Goal: Task Accomplishment & Management: Use online tool/utility

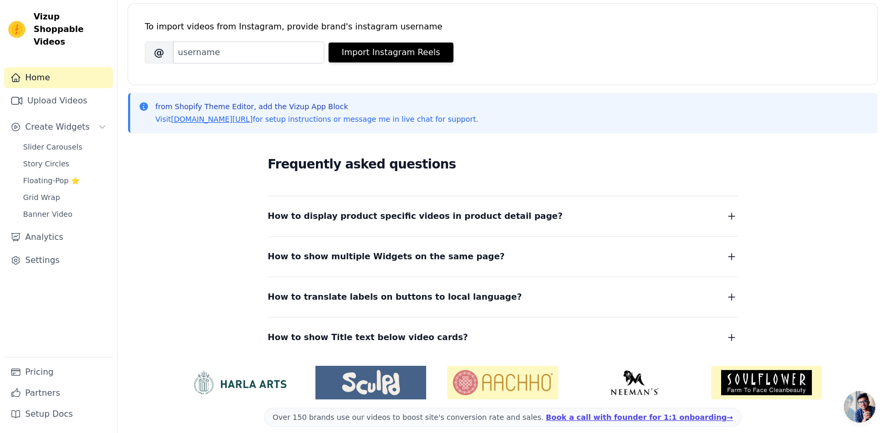
scroll to position [154, 0]
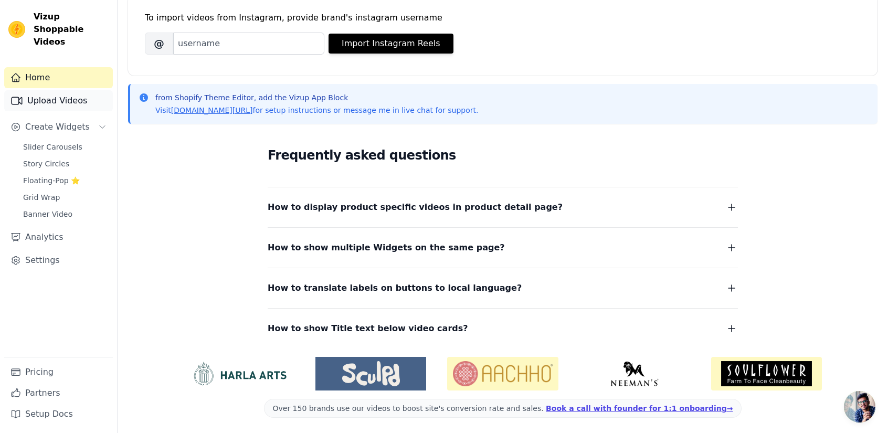
click at [90, 90] on link "Upload Videos" at bounding box center [58, 100] width 109 height 21
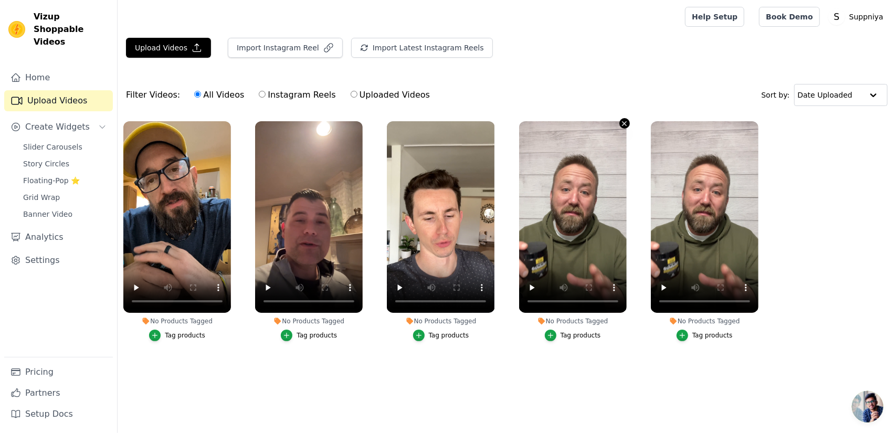
click at [628, 121] on icon "button" at bounding box center [624, 124] width 8 height 8
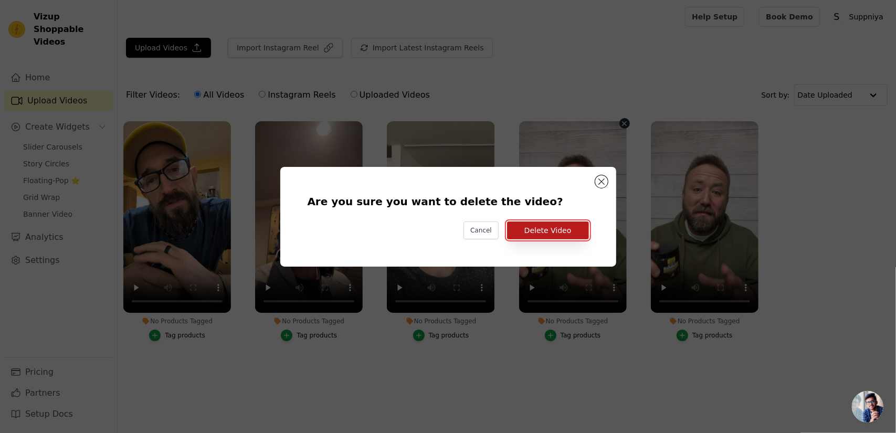
click at [539, 232] on button "Delete Video" at bounding box center [548, 230] width 82 height 18
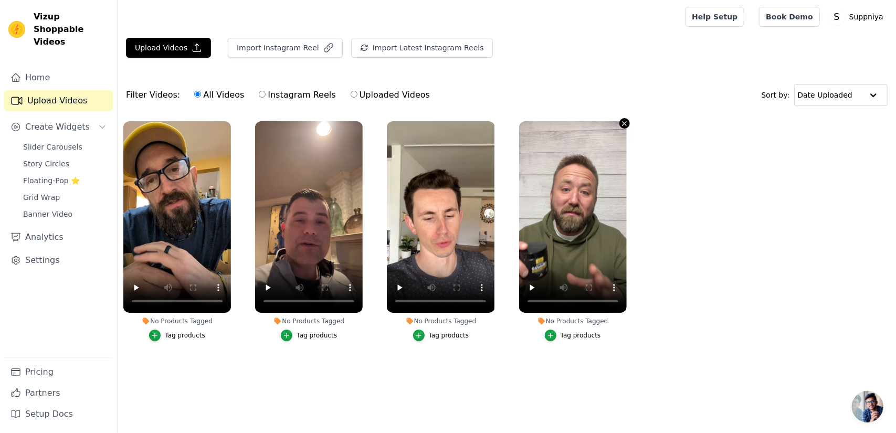
click at [627, 122] on icon "button" at bounding box center [624, 124] width 8 height 8
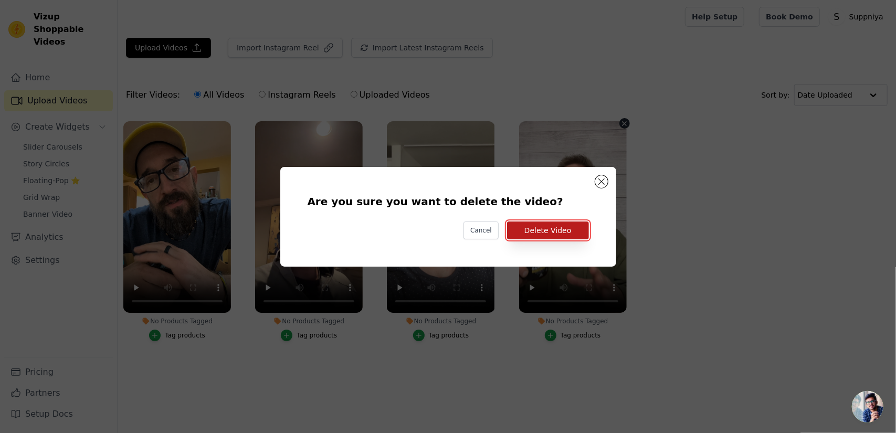
click at [556, 231] on button "Delete Video" at bounding box center [548, 230] width 82 height 18
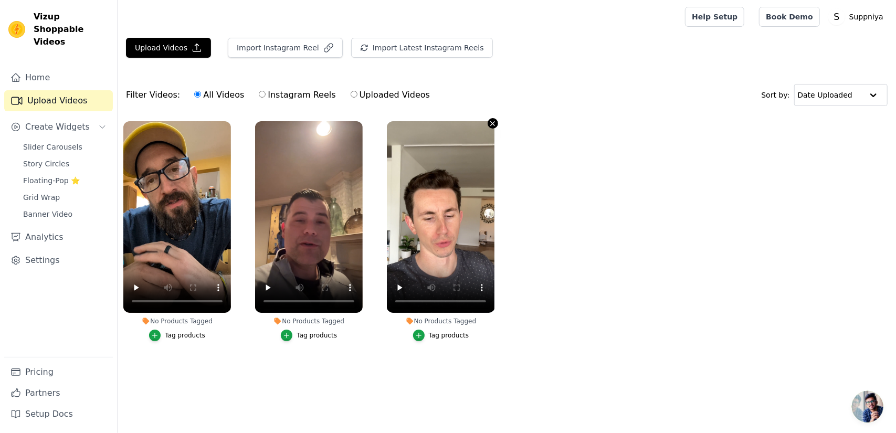
click at [492, 123] on icon "button" at bounding box center [493, 123] width 4 height 4
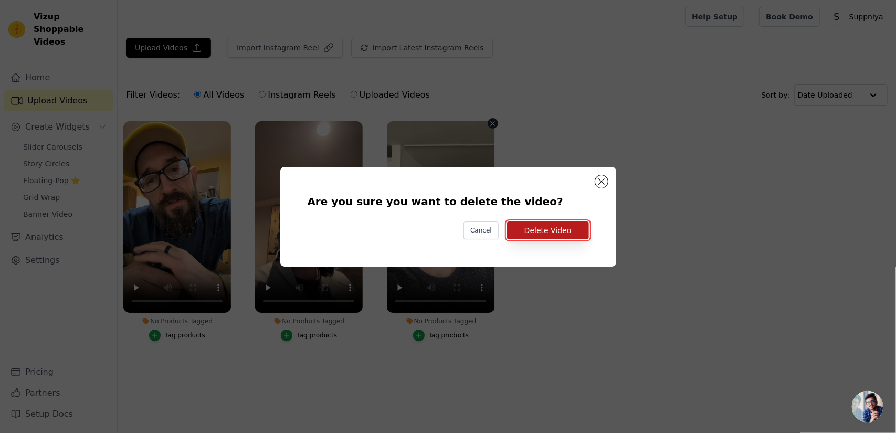
click at [544, 228] on button "Delete Video" at bounding box center [548, 230] width 82 height 18
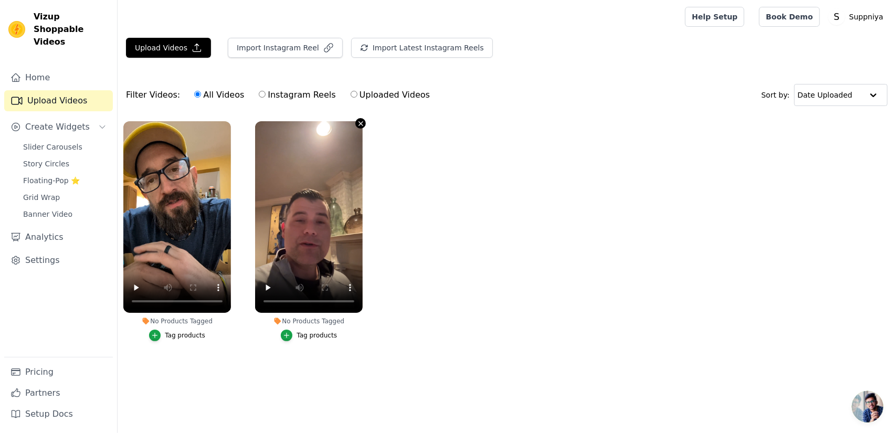
click at [361, 122] on icon "button" at bounding box center [361, 123] width 4 height 4
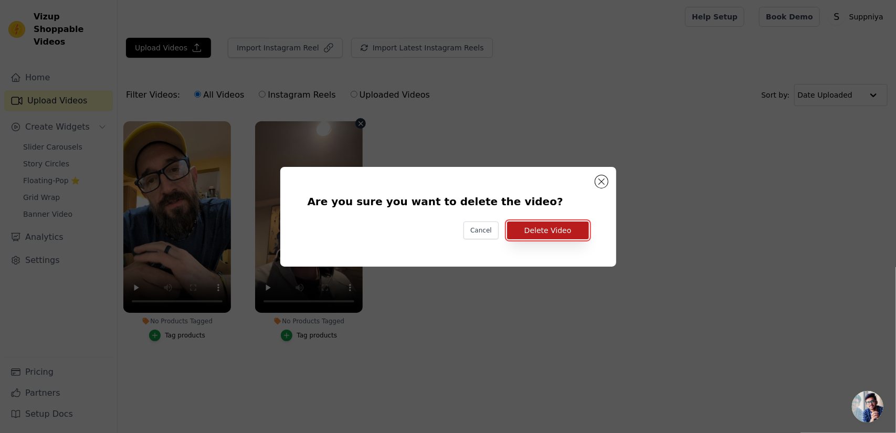
drag, startPoint x: 565, startPoint y: 227, endPoint x: 543, endPoint y: 229, distance: 22.6
click at [565, 227] on button "Delete Video" at bounding box center [548, 230] width 82 height 18
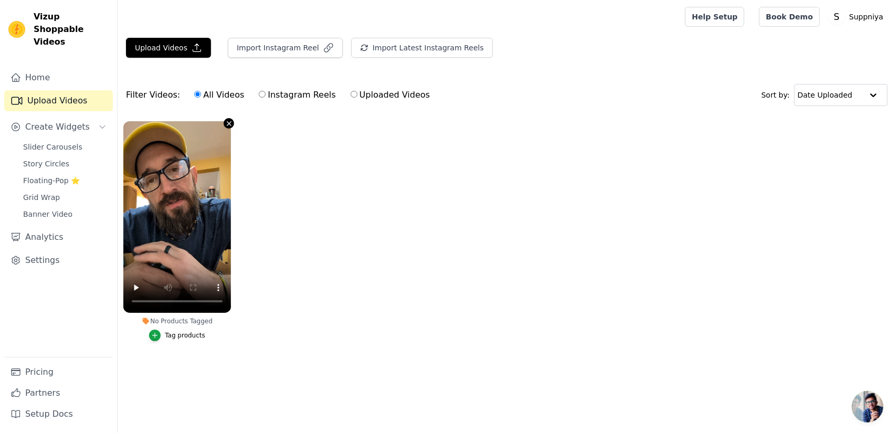
click at [231, 121] on icon "button" at bounding box center [229, 123] width 4 height 4
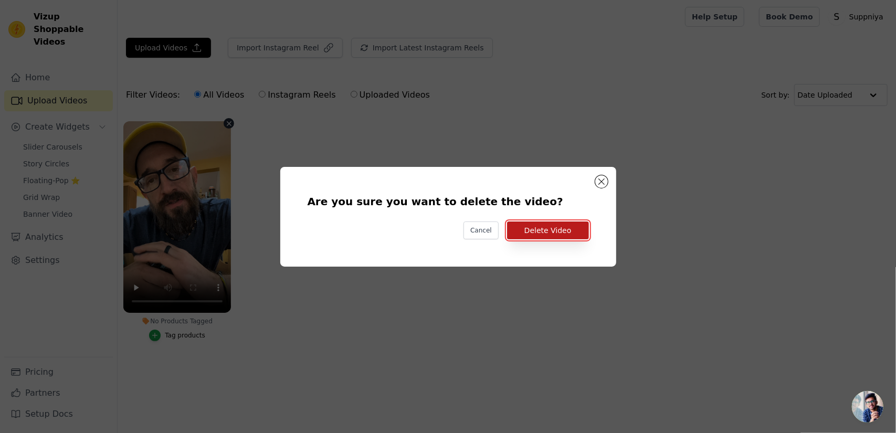
click at [524, 234] on button "Delete Video" at bounding box center [548, 230] width 82 height 18
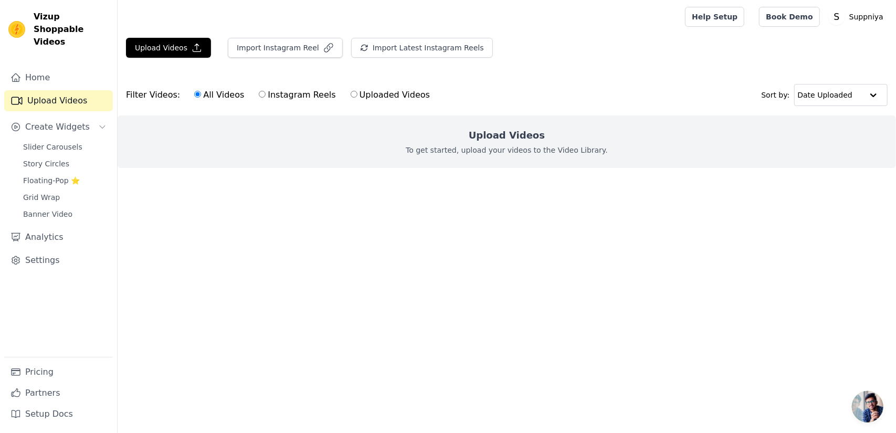
click at [400, 210] on html "Vizup Shoppable Videos Home Upload Videos Create Widgets Slider Carousels Story…" at bounding box center [448, 105] width 896 height 210
click at [510, 85] on div "Filter Videos: All Videos Instagram Reels Uploaded Videos Sort by: Date Uploaded" at bounding box center [507, 95] width 778 height 41
click at [323, 210] on html "Vizup Shoppable Videos Home Upload Videos Create Widgets Slider Carousels Story…" at bounding box center [448, 105] width 896 height 210
click at [178, 71] on div "Upload Videos Import Instagram Reel Import Latest Instagram Reels Import Latest…" at bounding box center [507, 111] width 778 height 147
click at [55, 121] on span "Create Widgets" at bounding box center [57, 127] width 65 height 13
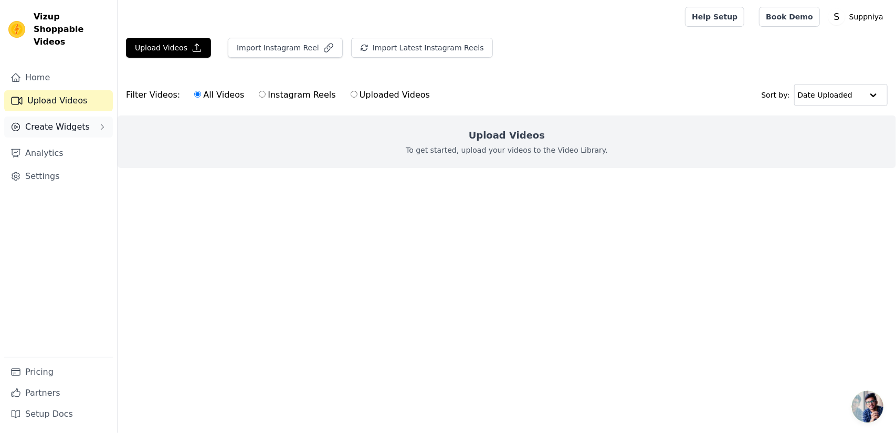
click at [55, 121] on span "Create Widgets" at bounding box center [57, 127] width 65 height 13
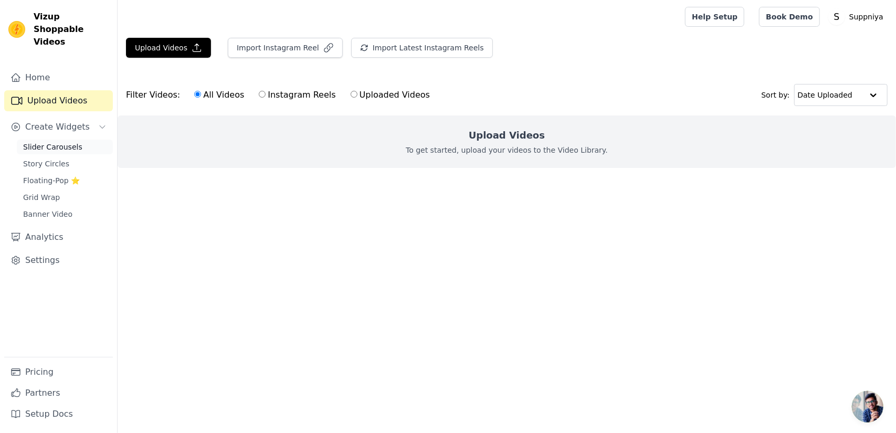
click at [53, 142] on span "Slider Carousels" at bounding box center [52, 147] width 59 height 10
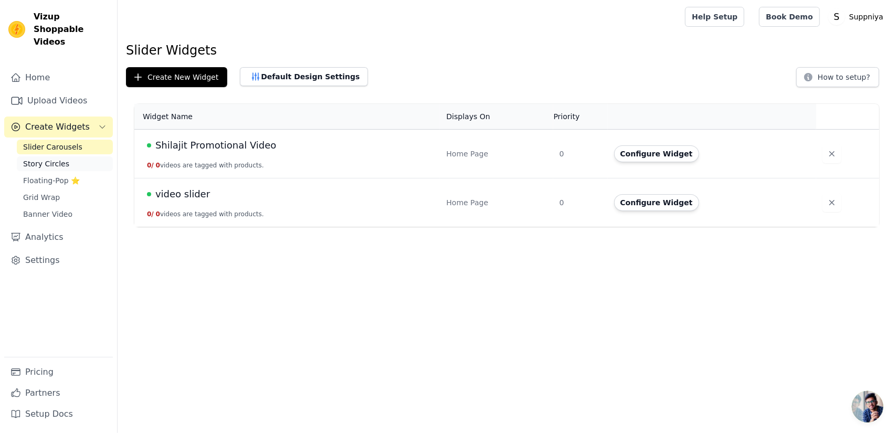
click at [55, 158] on span "Story Circles" at bounding box center [46, 163] width 46 height 10
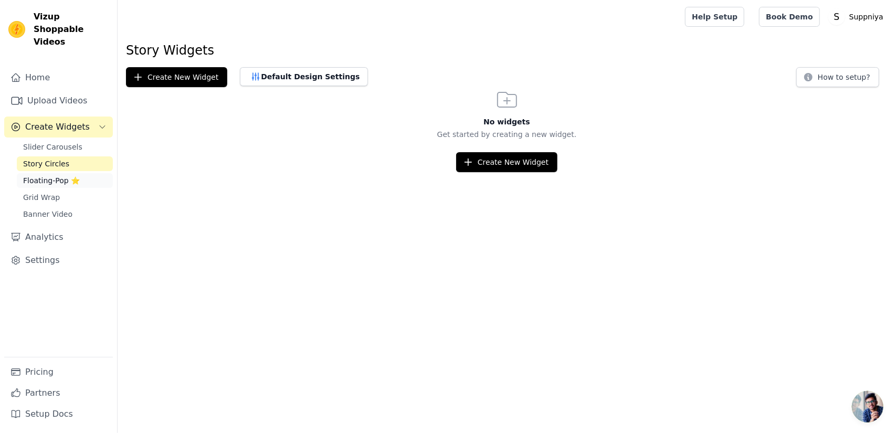
click at [58, 175] on span "Floating-Pop ⭐" at bounding box center [51, 180] width 57 height 10
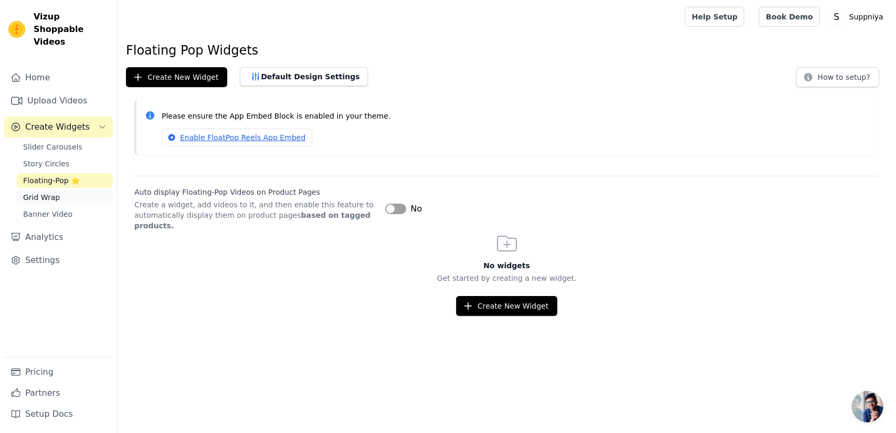
click at [56, 192] on span "Grid Wrap" at bounding box center [41, 197] width 37 height 10
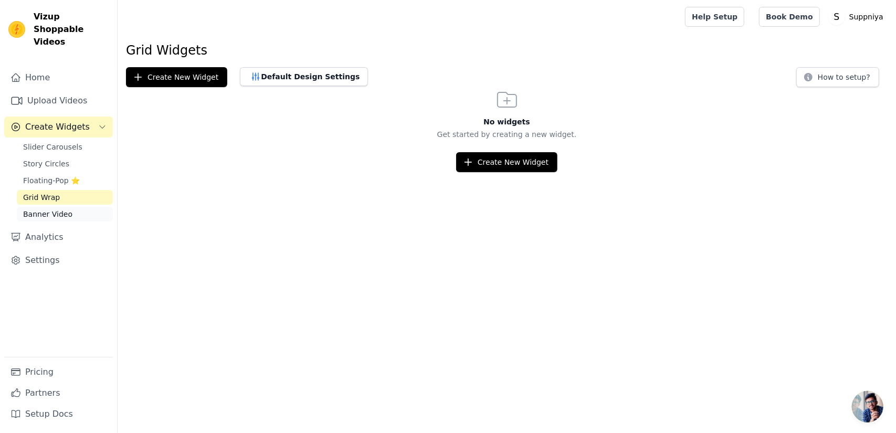
click at [46, 209] on span "Banner Video" at bounding box center [47, 214] width 49 height 10
click at [45, 227] on link "Analytics" at bounding box center [58, 237] width 109 height 21
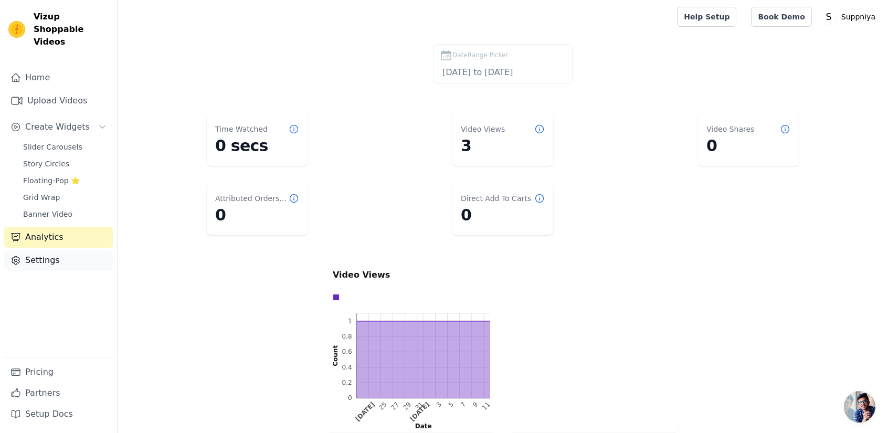
click at [46, 250] on link "Settings" at bounding box center [58, 260] width 109 height 21
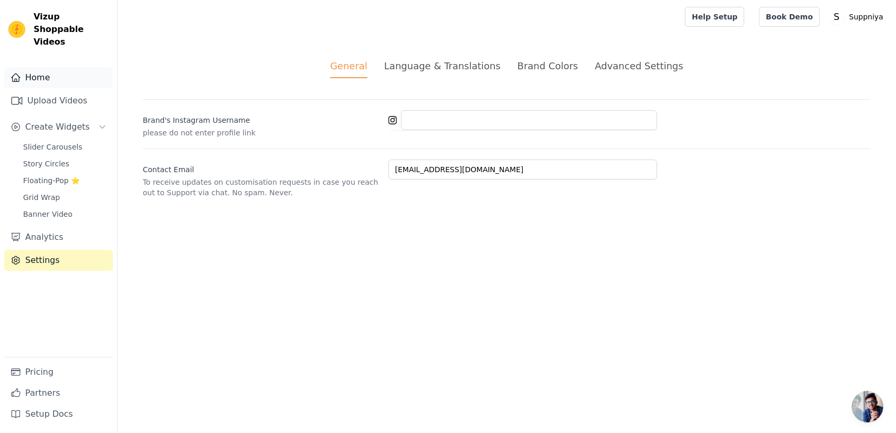
click at [67, 59] on div "Home Upload Videos Create Widgets Slider Carousels Story Circles Floating-Pop ⭐…" at bounding box center [58, 246] width 117 height 374
click at [65, 70] on link "Home" at bounding box center [58, 77] width 109 height 21
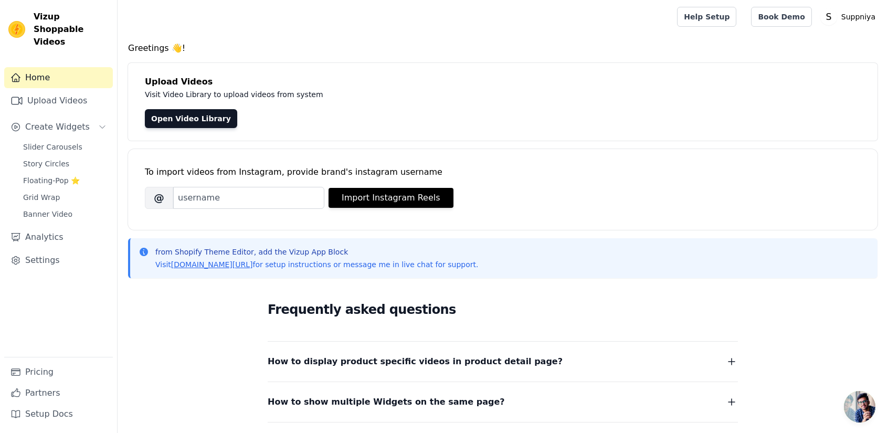
click at [115, 90] on nav "Home Upload Videos Create Widgets Slider Carousels Story Circles Floating-Pop ⭐…" at bounding box center [58, 250] width 117 height 366
click at [125, 86] on div "Greetings 👋! Upload Videos Visit Video Library to upload videos from system Ope…" at bounding box center [503, 315] width 770 height 547
click at [491, 194] on div "Brand's Instagram Username @ Import Instagram Reels" at bounding box center [503, 198] width 716 height 22
click at [493, 207] on div "Brand's Instagram Username @ Import Instagram Reels" at bounding box center [503, 198] width 716 height 22
